Goal: Transaction & Acquisition: Purchase product/service

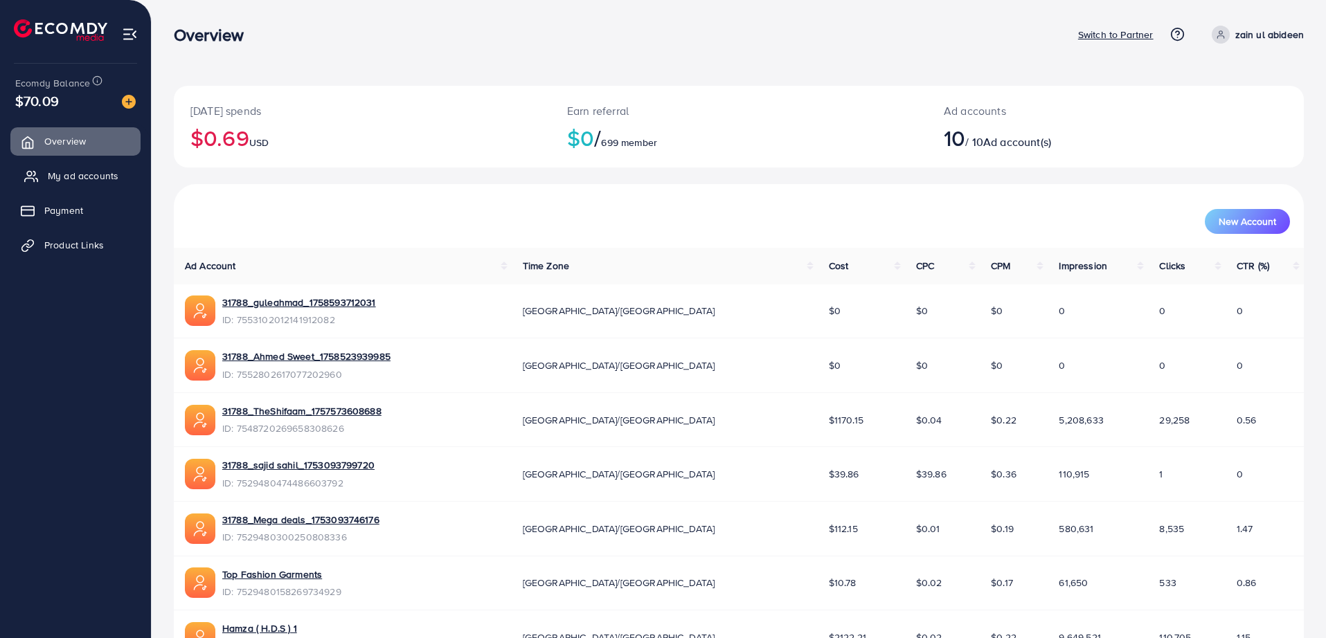
click at [99, 168] on link "My ad accounts" at bounding box center [75, 176] width 130 height 28
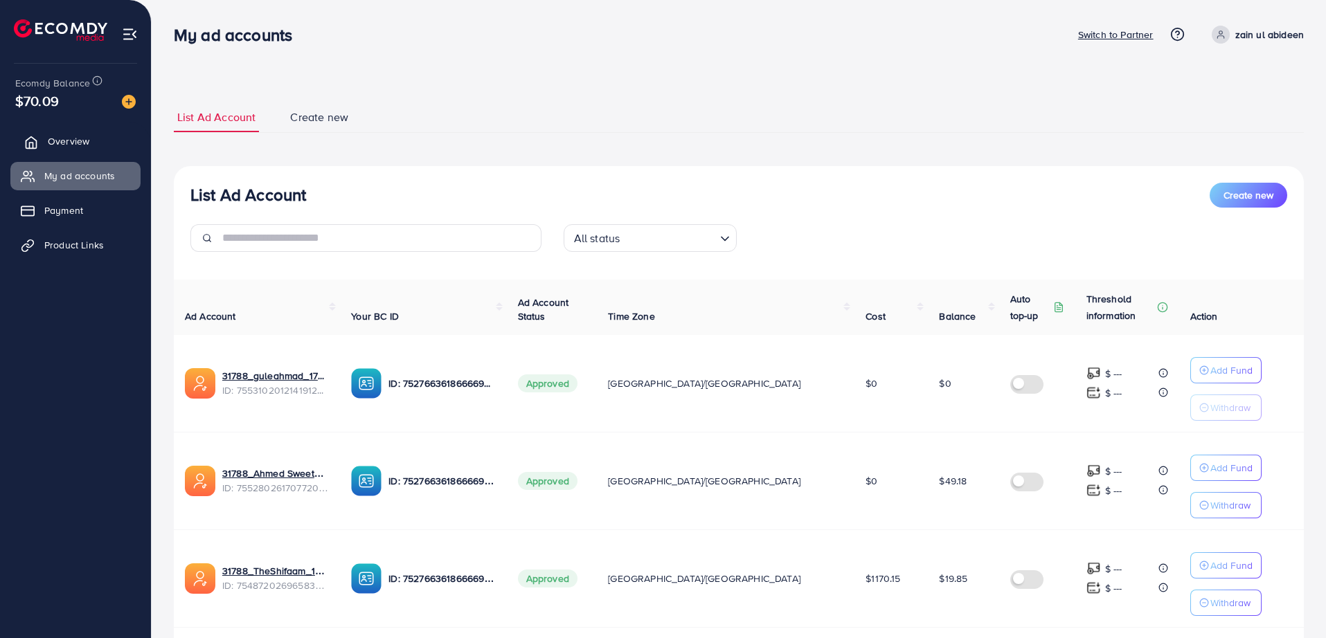
click at [84, 139] on span "Overview" at bounding box center [69, 141] width 42 height 14
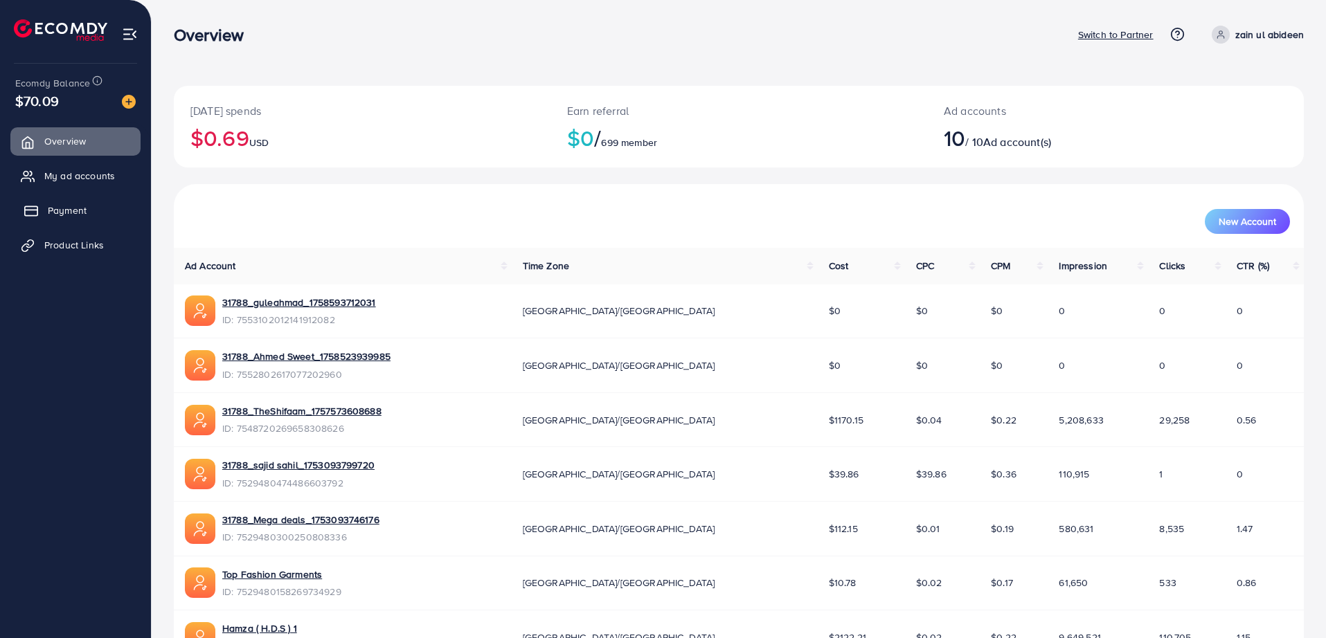
click at [82, 206] on span "Payment" at bounding box center [67, 211] width 39 height 14
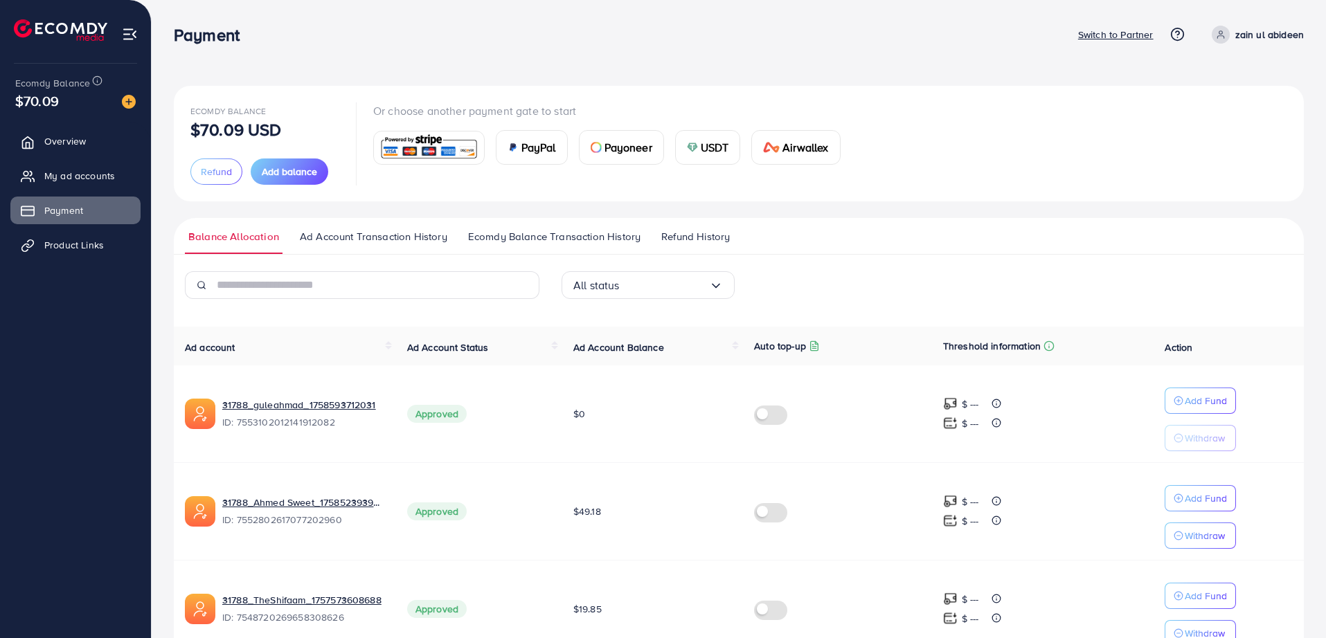
click at [409, 147] on img at bounding box center [429, 148] width 102 height 30
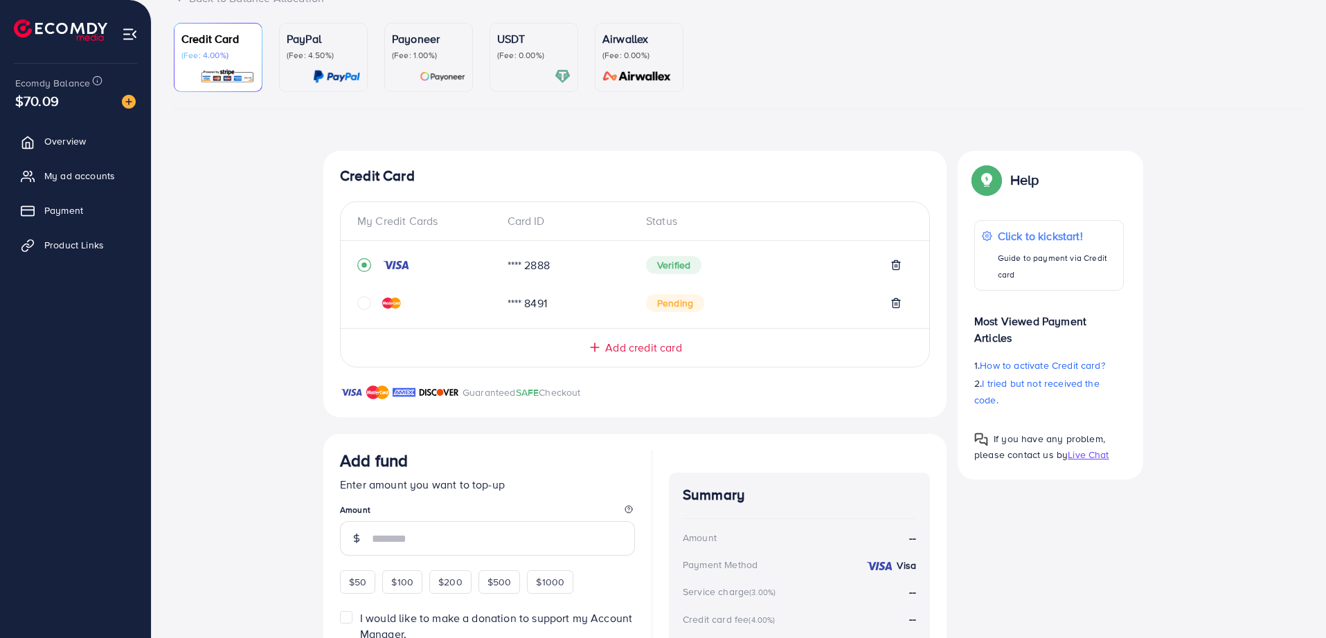
scroll to position [145, 0]
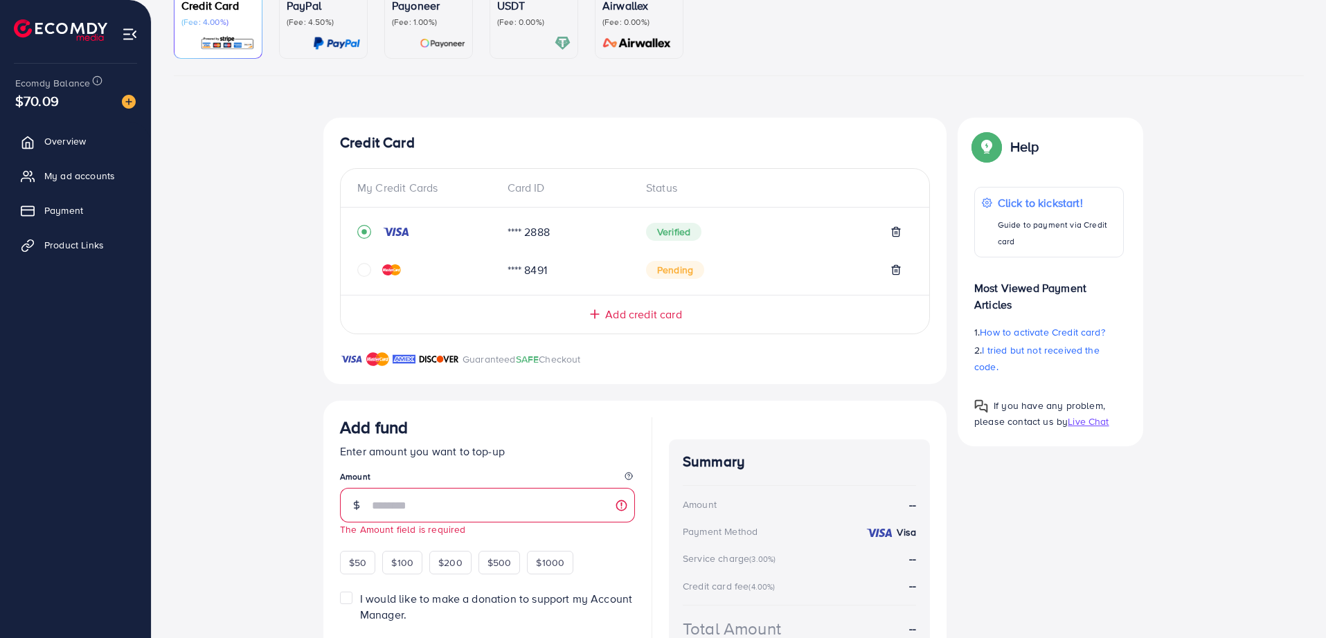
click at [651, 318] on span "Add credit card" at bounding box center [643, 315] width 76 height 16
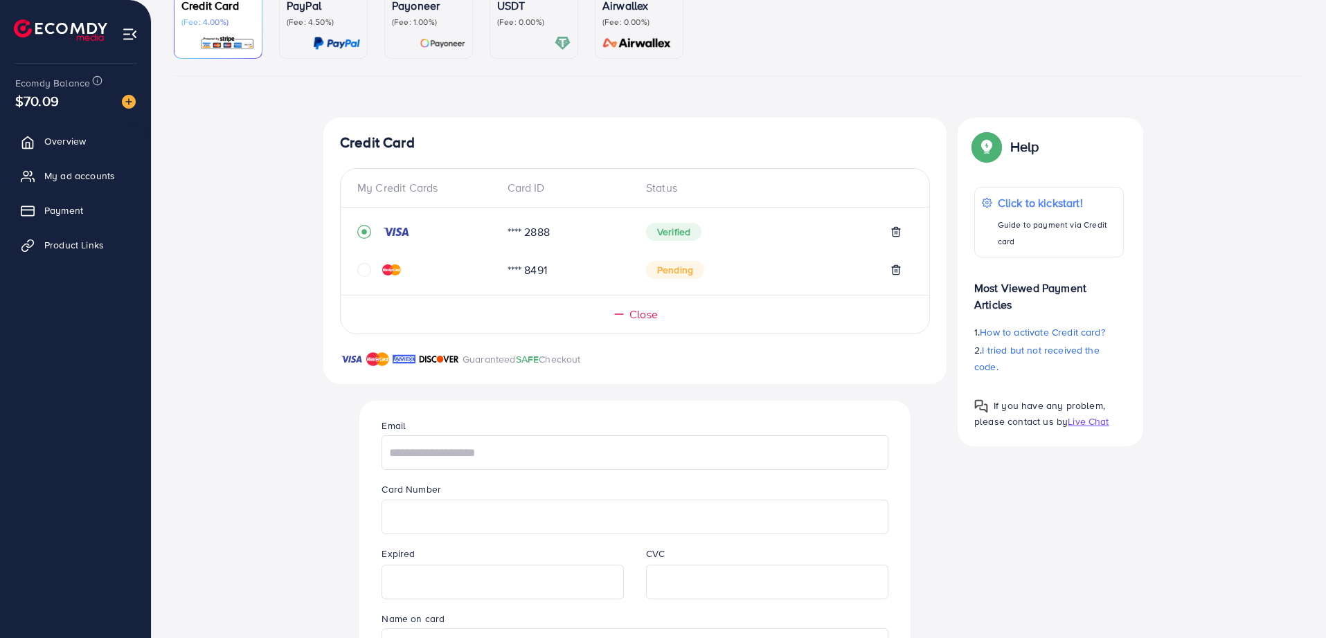
scroll to position [376, 0]
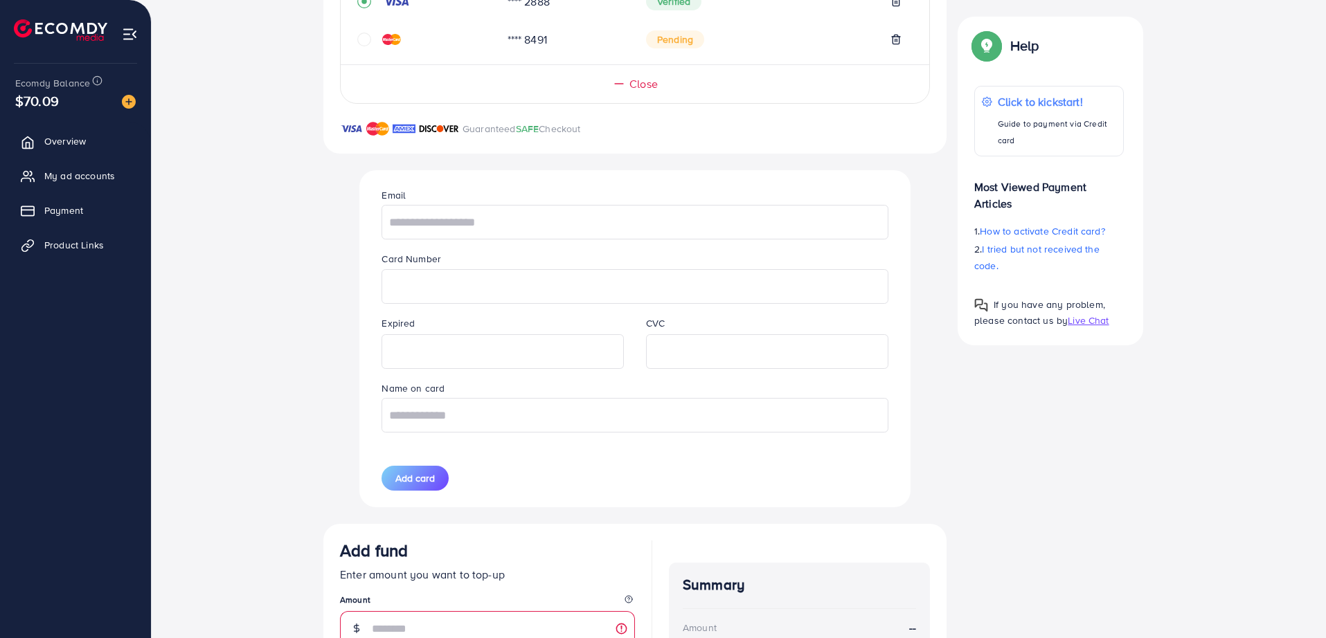
click at [570, 241] on div "Email Card Number Expired CVC Name on card Add card" at bounding box center [634, 338] width 528 height 337
click at [570, 226] on input "text" at bounding box center [634, 222] width 506 height 35
click at [273, 253] on div "Top-up Success! Thanks you for your purchase. Please check your balance again. …" at bounding box center [739, 357] width 1130 height 941
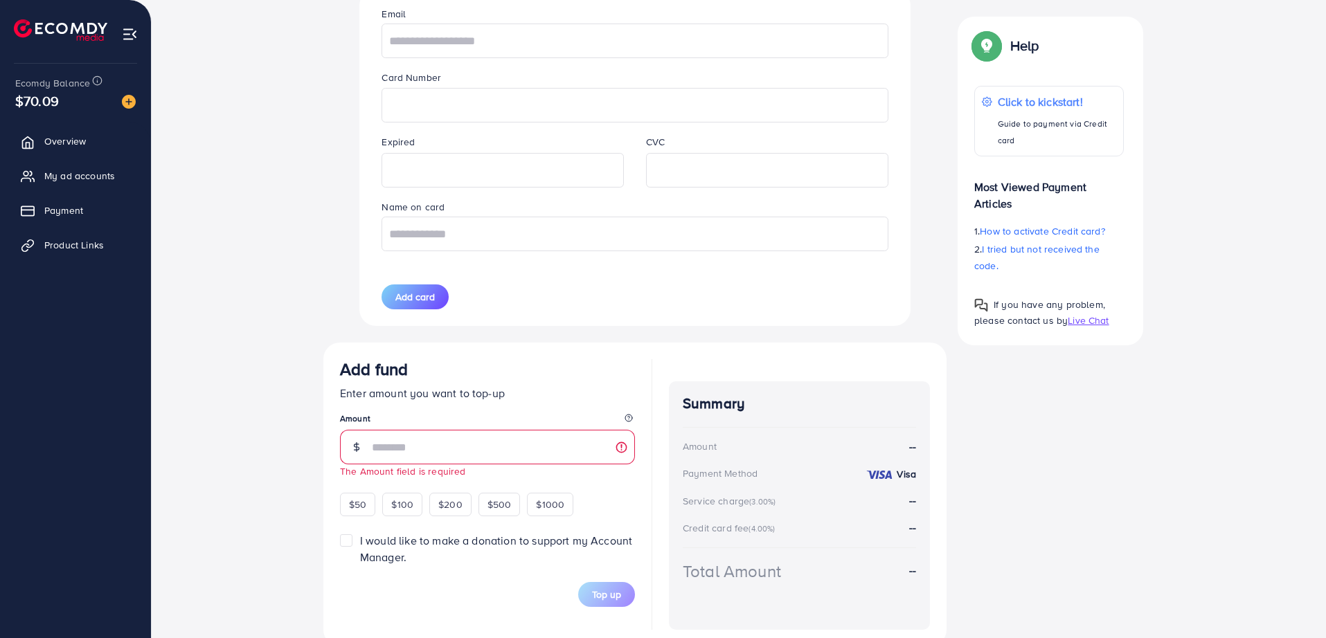
scroll to position [588, 0]
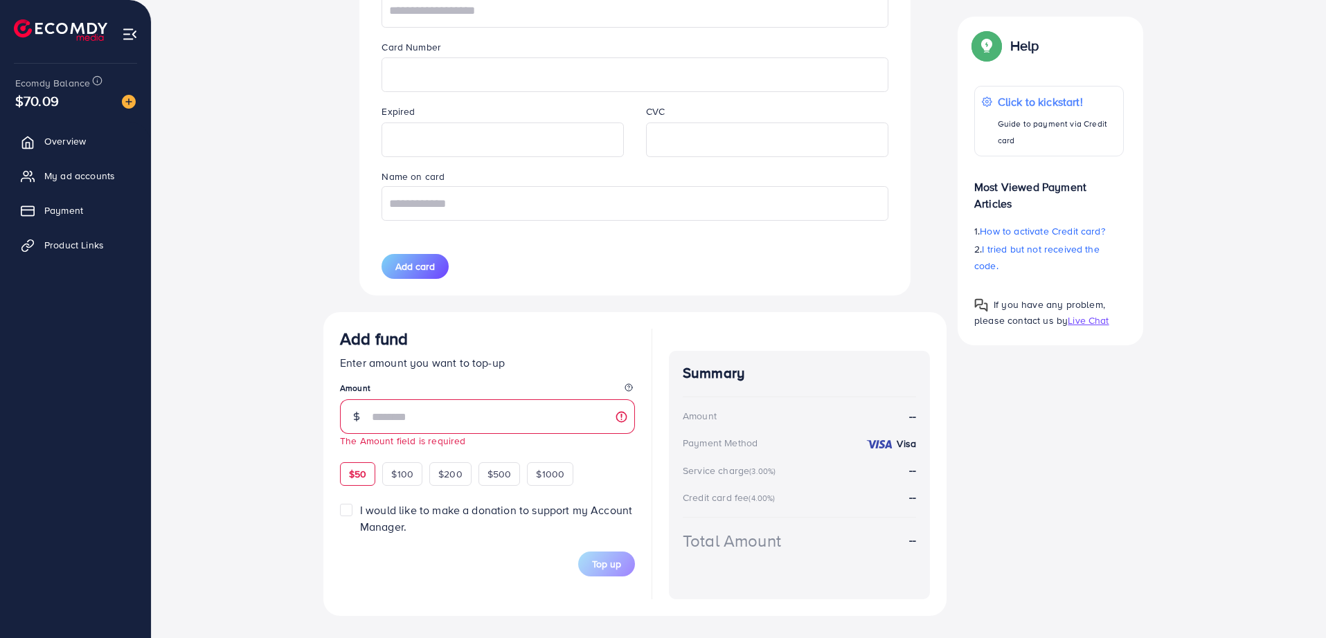
click at [359, 472] on span "$50" at bounding box center [357, 474] width 17 height 14
type input "**"
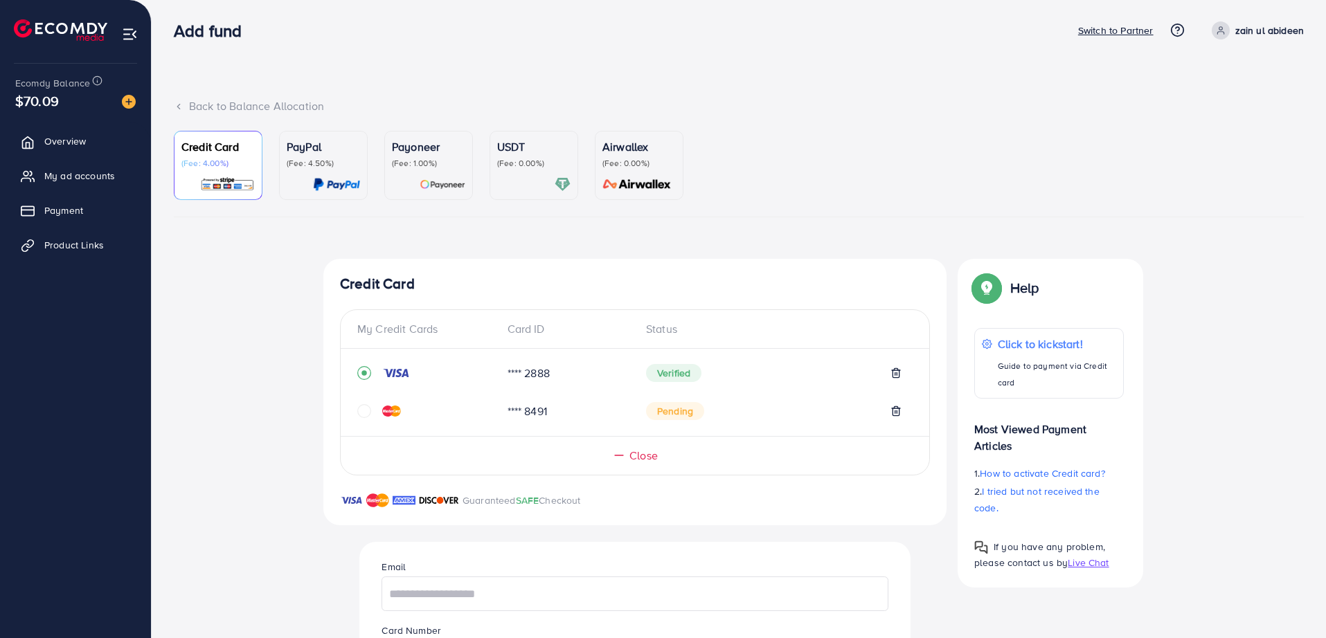
scroll to position [0, 0]
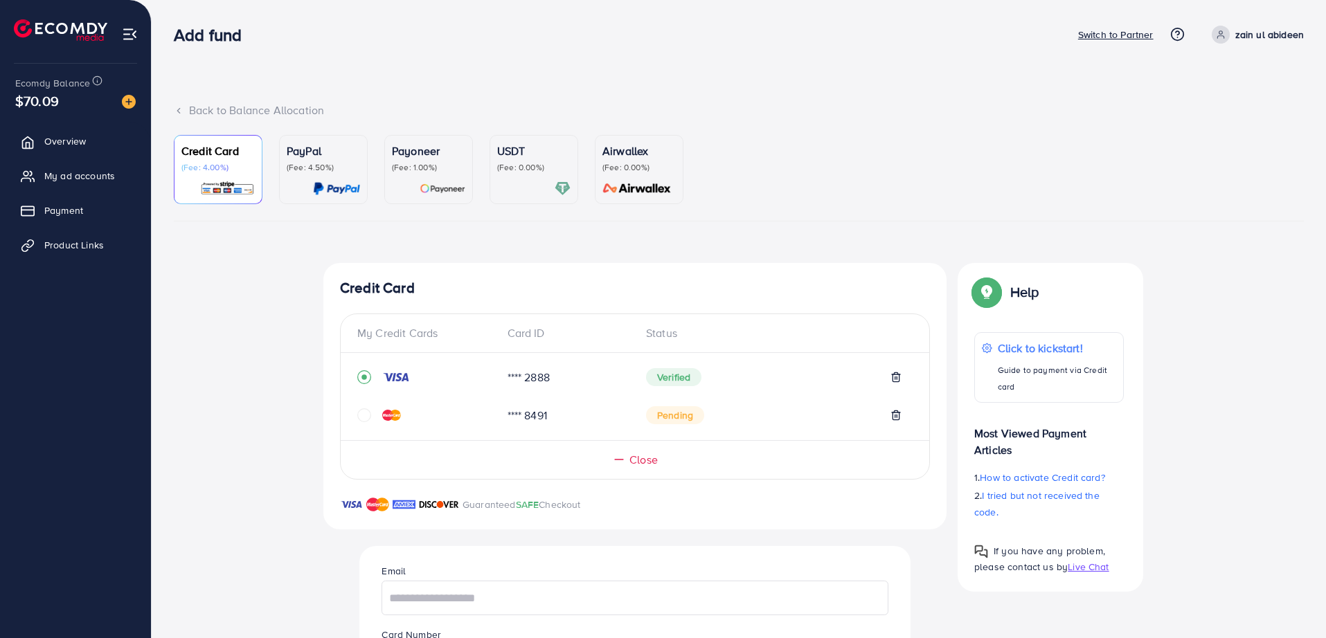
click at [538, 154] on p "USDT" at bounding box center [533, 151] width 73 height 17
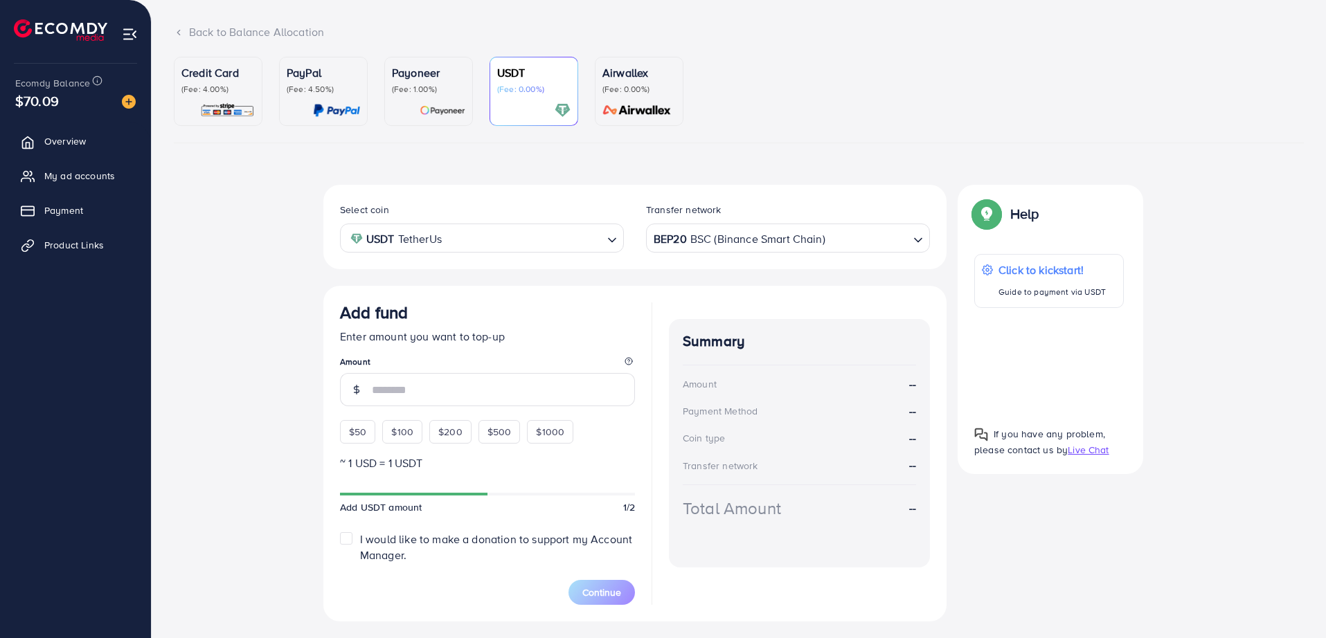
scroll to position [111, 0]
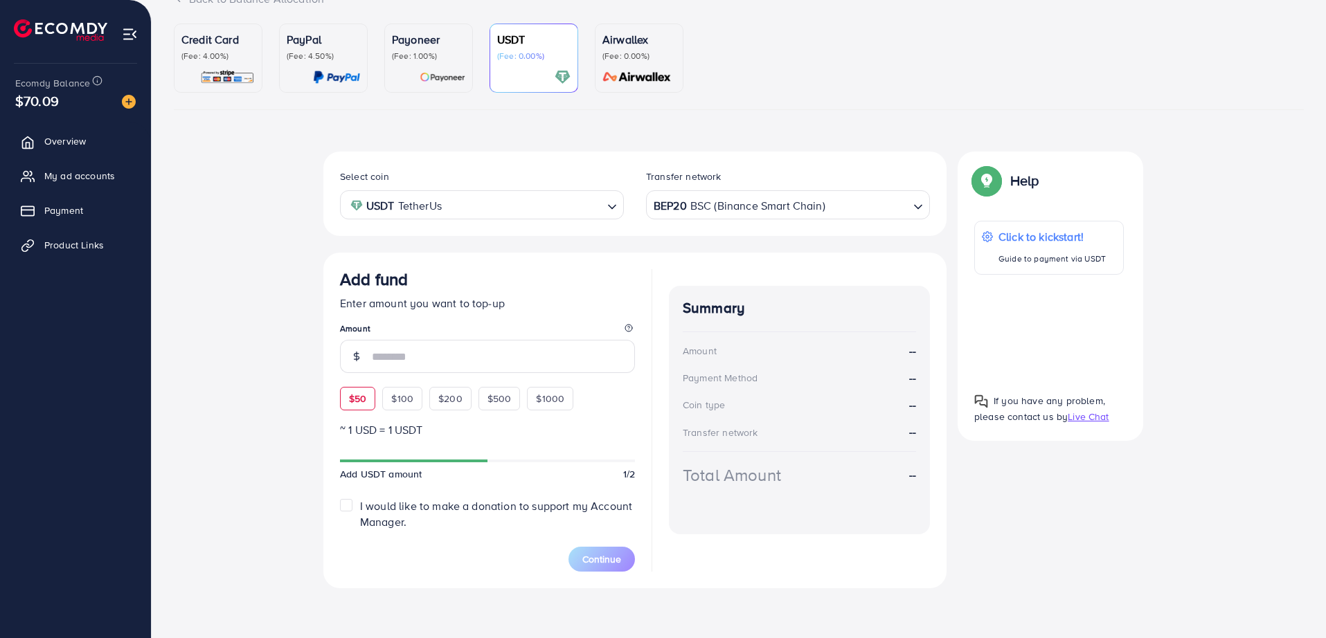
click at [359, 404] on span "$50" at bounding box center [357, 399] width 17 height 14
type input "**"
